Goal: Information Seeking & Learning: Learn about a topic

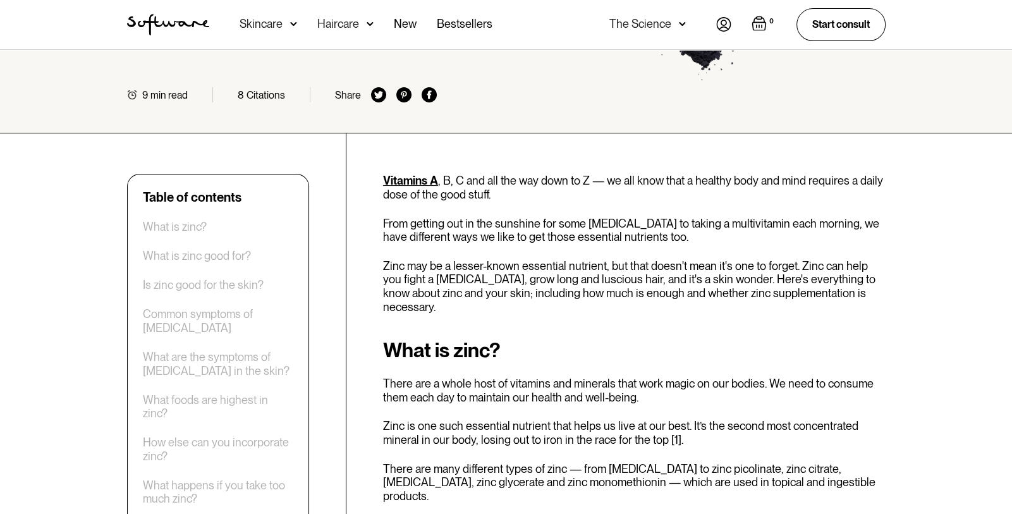
scroll to position [228, 0]
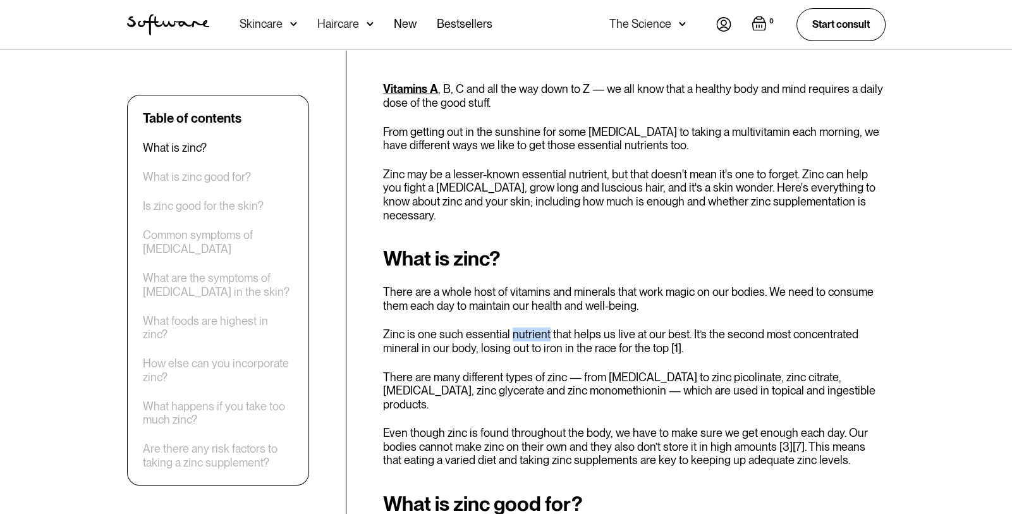
click at [485, 351] on div "What is zinc? There are a whole host of vitamins and minerals that work magic o…" at bounding box center [634, 357] width 502 height 220
click at [443, 333] on p "Zinc is one such essential nutrient that helps us live at our best. It’s the se…" at bounding box center [634, 340] width 502 height 27
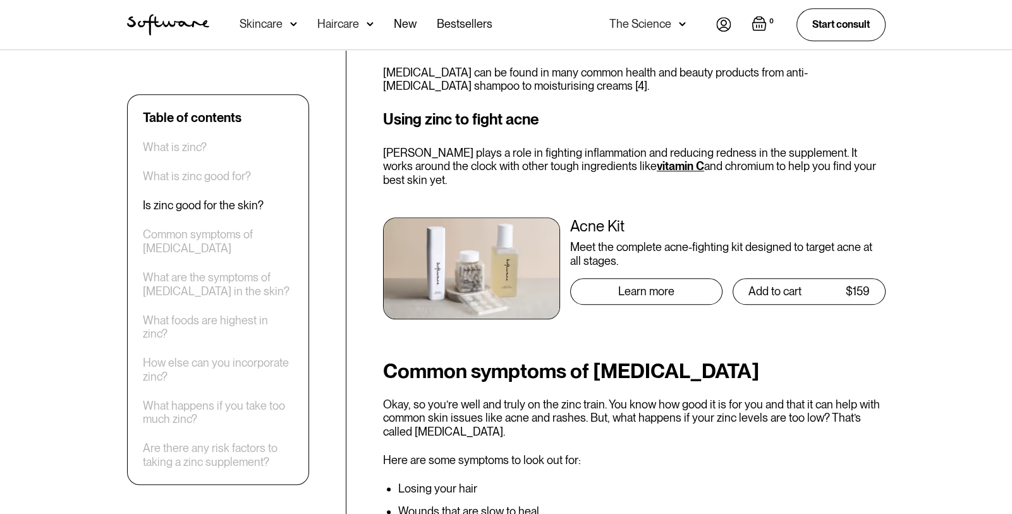
scroll to position [1274, 0]
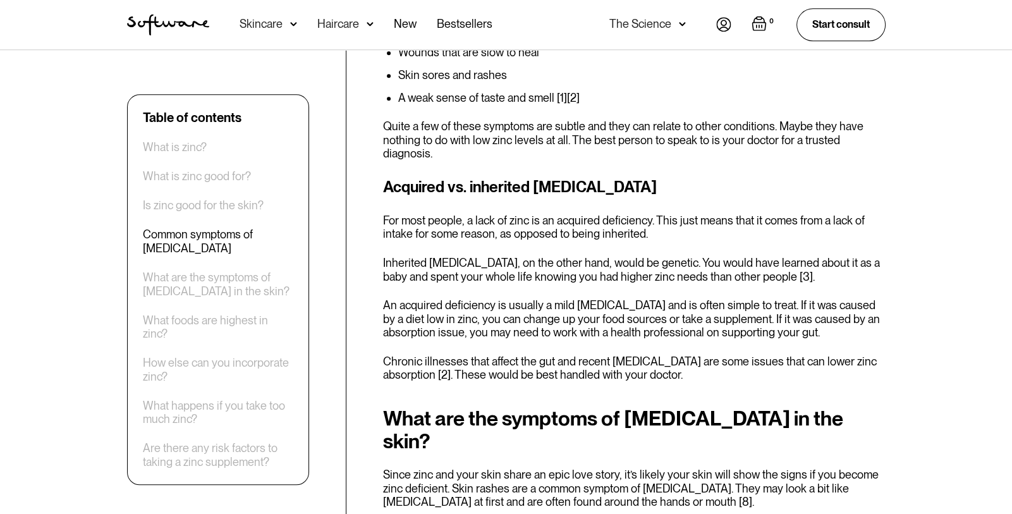
scroll to position [1775, 0]
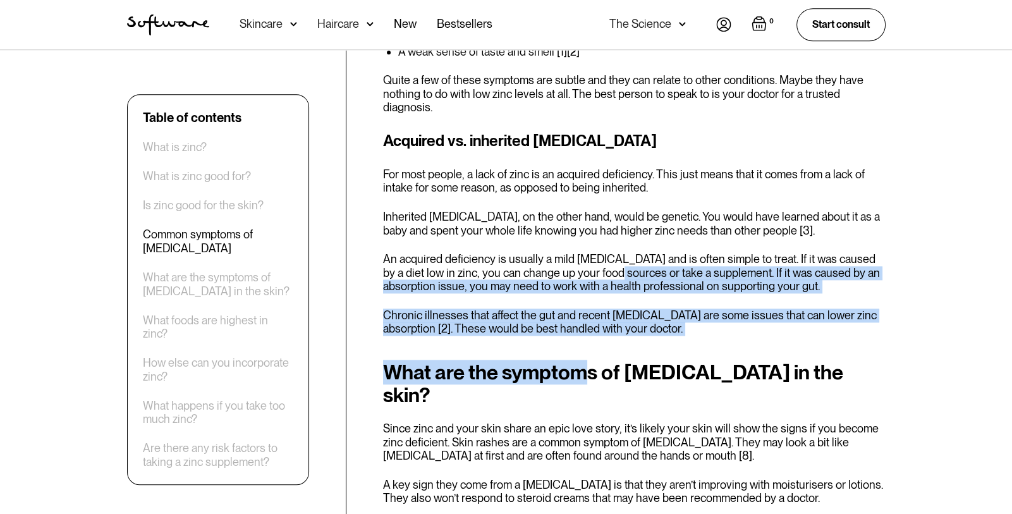
drag, startPoint x: 585, startPoint y: 286, endPoint x: 591, endPoint y: 207, distance: 78.6
click at [591, 207] on div "Vitamins A , B, C and all the way down to Z — we all know that a healthy body a…" at bounding box center [634, 349] width 502 height 3629
click at [591, 252] on p "An acquired deficiency is usually a mild [MEDICAL_DATA] and is often simple to …" at bounding box center [634, 272] width 502 height 41
drag, startPoint x: 591, startPoint y: 207, endPoint x: 597, endPoint y: 274, distance: 67.3
click at [597, 274] on div "Vitamins A , B, C and all the way down to Z — we all know that a healthy body a…" at bounding box center [634, 349] width 502 height 3629
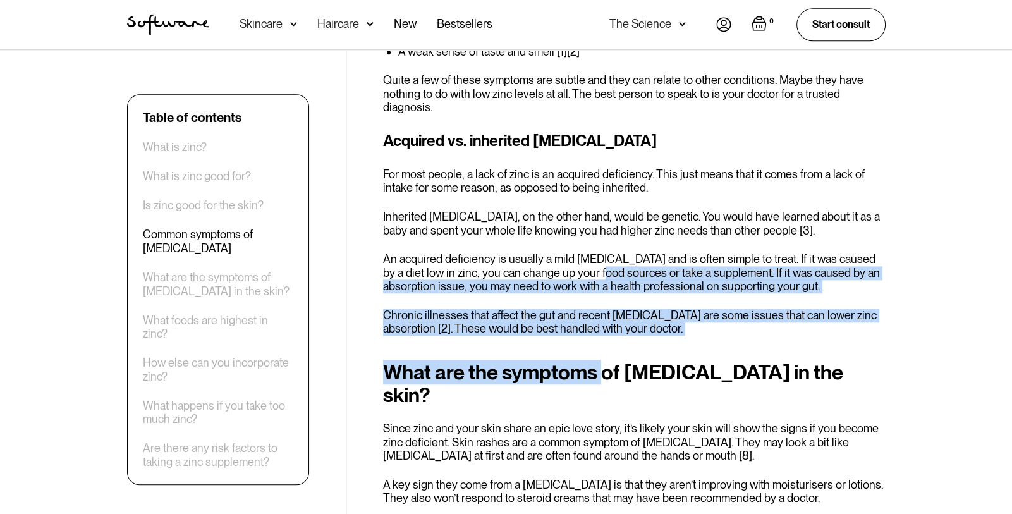
click at [597, 274] on div "Vitamins A , B, C and all the way down to Z — we all know that a healthy body a…" at bounding box center [634, 349] width 502 height 3629
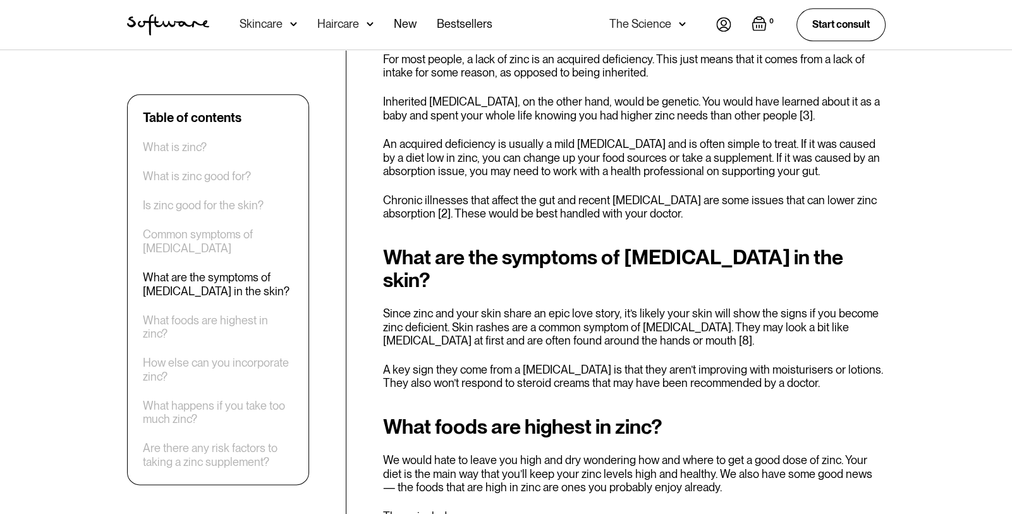
scroll to position [1911, 0]
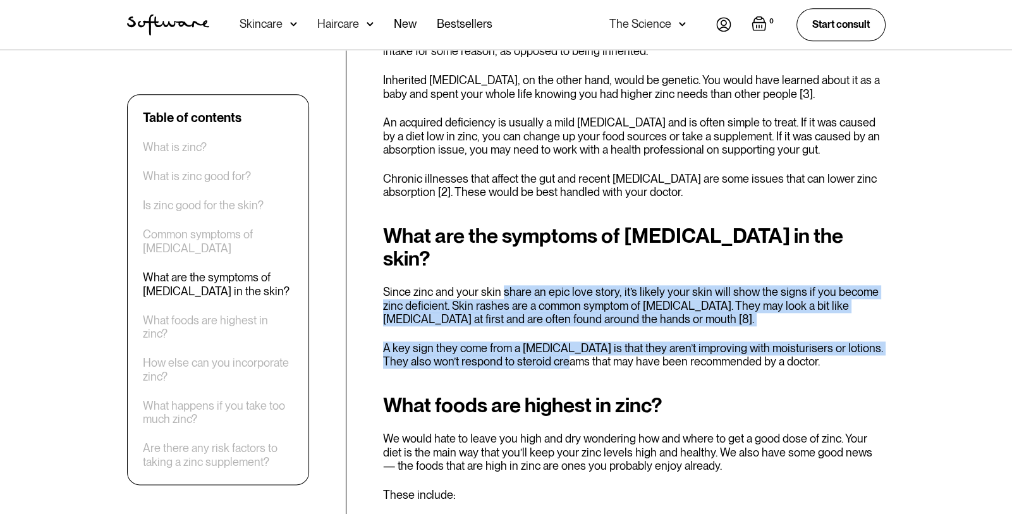
drag, startPoint x: 534, startPoint y: 277, endPoint x: 500, endPoint y: 185, distance: 99.0
click at [500, 224] on div "What are the symptoms of [MEDICAL_DATA] in the skin? Since zinc and your skin s…" at bounding box center [634, 296] width 502 height 144
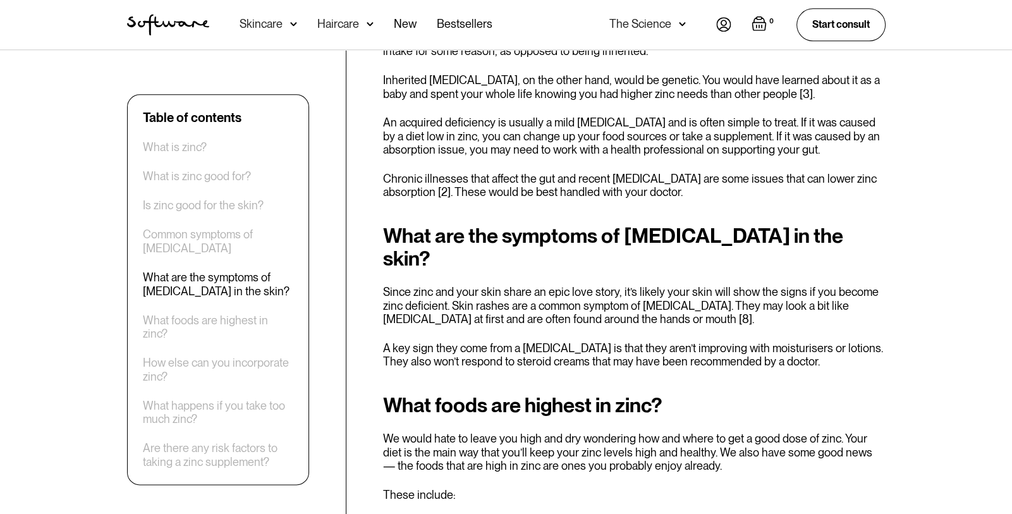
click at [499, 224] on div "What are the symptoms of [MEDICAL_DATA] in the skin? Since zinc and your skin s…" at bounding box center [634, 296] width 502 height 144
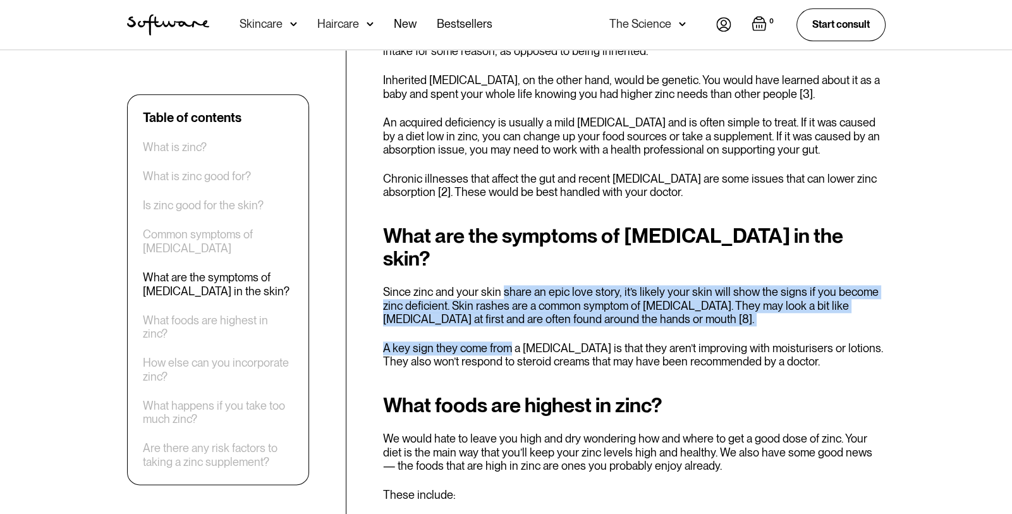
drag, startPoint x: 499, startPoint y: 185, endPoint x: 496, endPoint y: 243, distance: 58.3
click at [496, 243] on div "What are the symptoms of [MEDICAL_DATA] in the skin? Since zinc and your skin s…" at bounding box center [634, 296] width 502 height 144
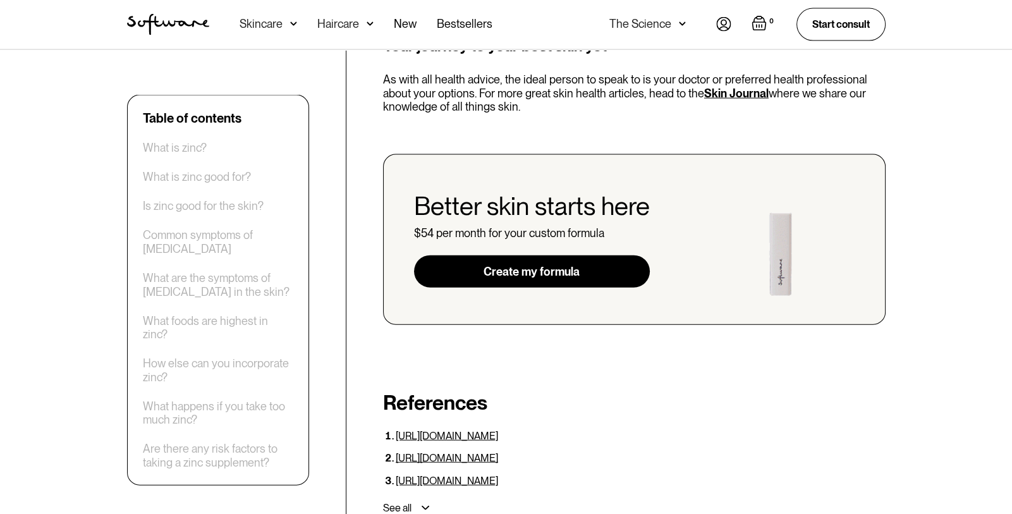
scroll to position [3595, 0]
